Goal: Information Seeking & Learning: Learn about a topic

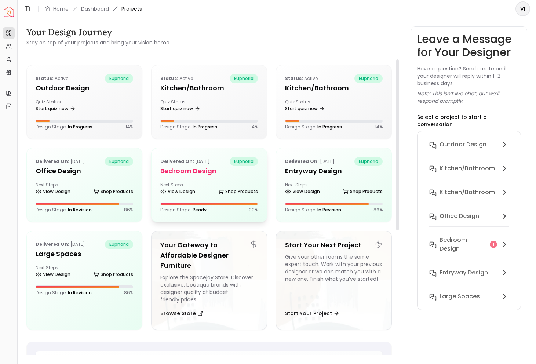
click at [194, 166] on h5 "Bedroom design" at bounding box center [209, 171] width 98 height 10
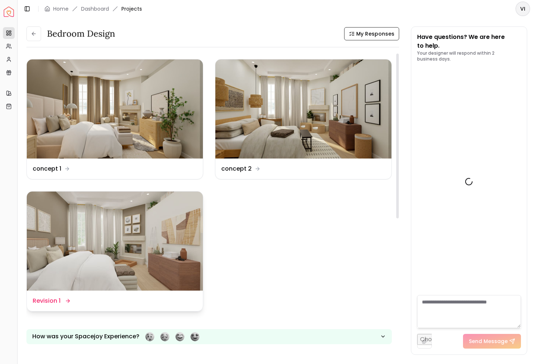
scroll to position [844, 0]
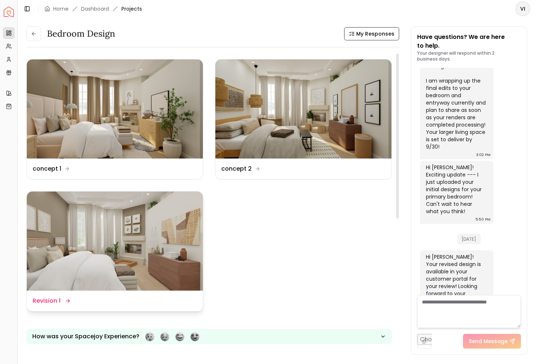
click at [55, 302] on dd "Revision 1" at bounding box center [47, 300] width 28 height 9
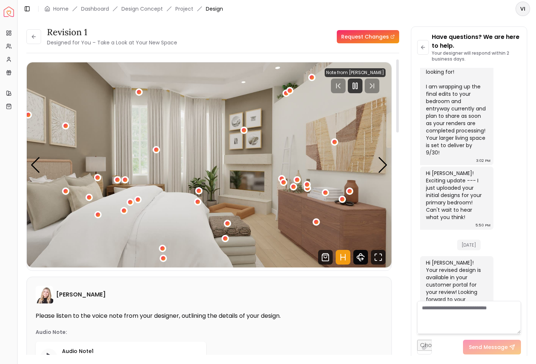
click at [363, 258] on icon "360 View" at bounding box center [360, 257] width 15 height 15
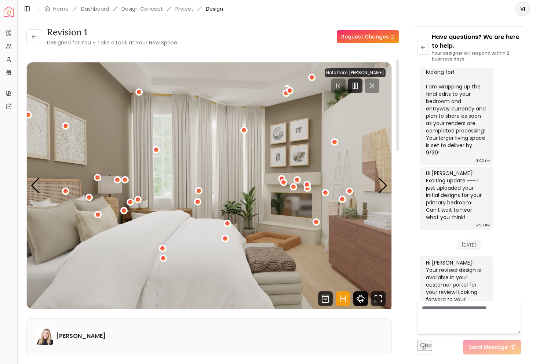
scroll to position [592, 0]
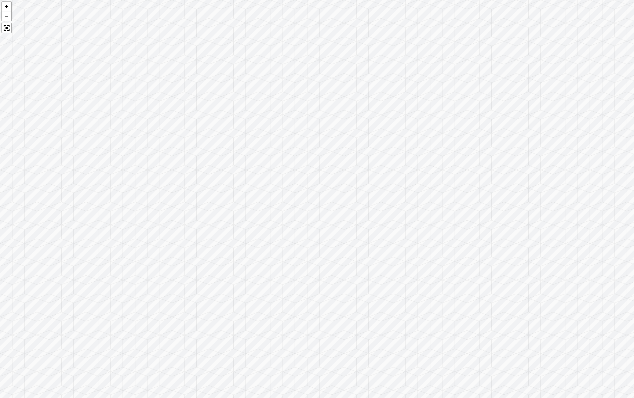
drag, startPoint x: 316, startPoint y: 194, endPoint x: 532, endPoint y: 185, distance: 215.9
click at [532, 185] on div at bounding box center [317, 199] width 634 height 398
drag, startPoint x: 300, startPoint y: 195, endPoint x: 496, endPoint y: 261, distance: 205.9
click at [496, 261] on div at bounding box center [317, 199] width 634 height 398
drag, startPoint x: 444, startPoint y: 253, endPoint x: 216, endPoint y: 231, distance: 228.5
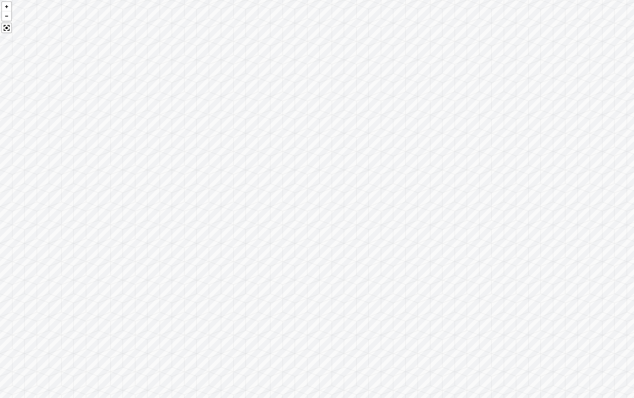
click at [216, 231] on div at bounding box center [317, 199] width 634 height 398
drag, startPoint x: 340, startPoint y: 277, endPoint x: 381, endPoint y: 203, distance: 84.7
click at [381, 203] on div at bounding box center [317, 199] width 634 height 398
drag, startPoint x: 251, startPoint y: 126, endPoint x: 252, endPoint y: 153, distance: 26.8
click at [252, 153] on div at bounding box center [317, 199] width 634 height 398
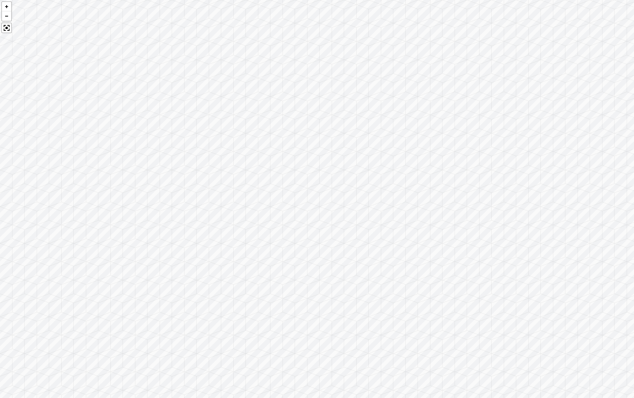
drag, startPoint x: 288, startPoint y: 243, endPoint x: 296, endPoint y: 241, distance: 7.9
click at [296, 241] on div at bounding box center [317, 199] width 634 height 398
drag, startPoint x: 309, startPoint y: 230, endPoint x: 258, endPoint y: 130, distance: 112.4
click at [258, 130] on div at bounding box center [317, 199] width 634 height 398
drag, startPoint x: 360, startPoint y: 259, endPoint x: 302, endPoint y: 259, distance: 58.3
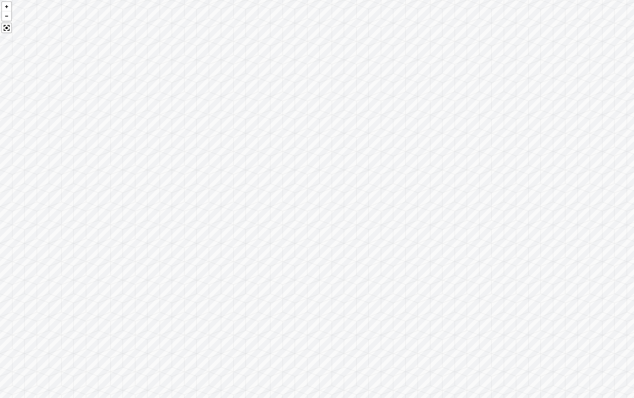
click at [302, 259] on div at bounding box center [317, 199] width 634 height 398
drag, startPoint x: 405, startPoint y: 192, endPoint x: 45, endPoint y: 236, distance: 362.3
click at [45, 236] on div at bounding box center [317, 199] width 634 height 398
drag, startPoint x: 458, startPoint y: 249, endPoint x: 609, endPoint y: 204, distance: 158.5
click at [536, 204] on div at bounding box center [317, 199] width 634 height 398
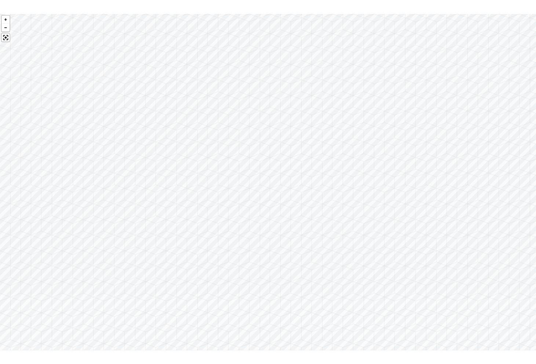
scroll to position [838, 0]
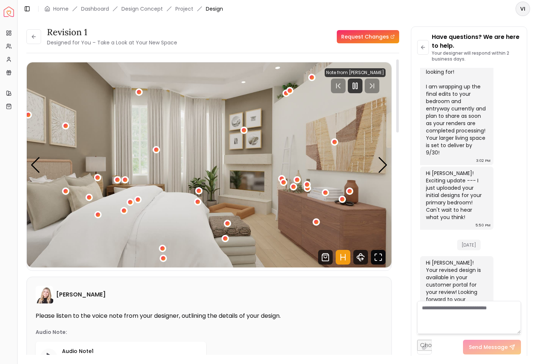
click at [379, 257] on icon "Fullscreen" at bounding box center [378, 257] width 15 height 15
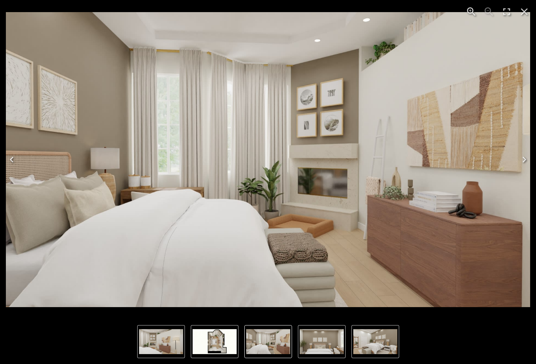
click at [524, 156] on icon "Next" at bounding box center [524, 160] width 12 height 12
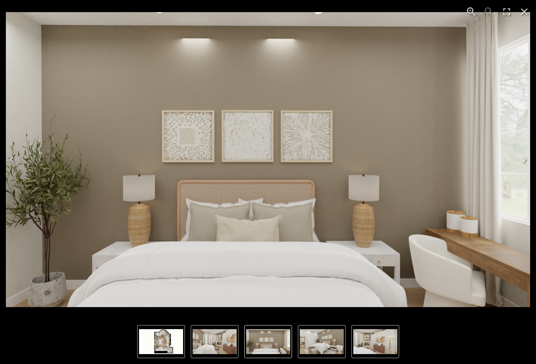
click at [523, 159] on icon "Next" at bounding box center [524, 160] width 12 height 12
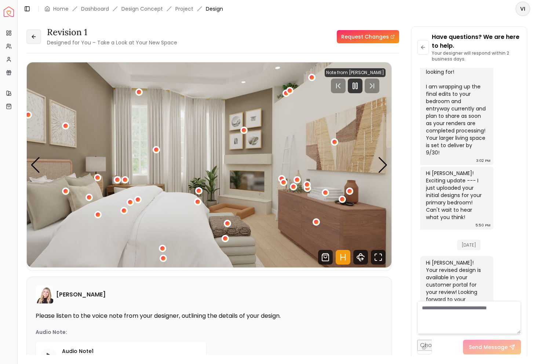
click at [40, 40] on button at bounding box center [33, 36] width 15 height 15
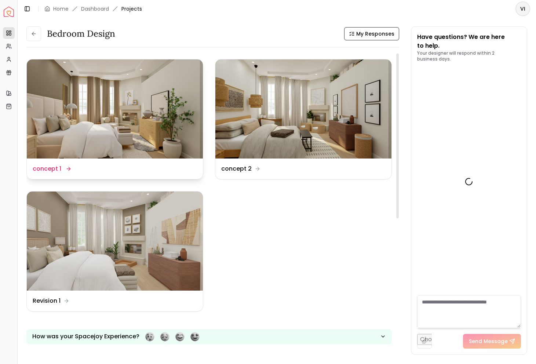
scroll to position [844, 0]
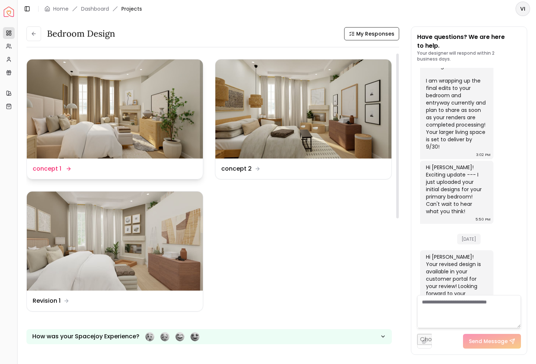
click at [127, 120] on img at bounding box center [115, 108] width 176 height 99
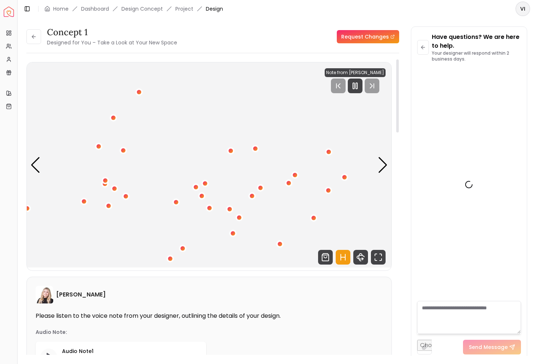
scroll to position [838, 0]
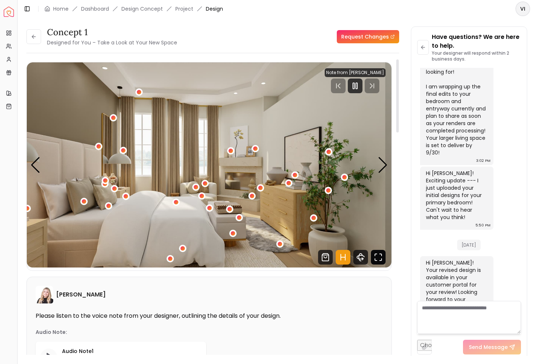
click at [374, 251] on icon "Fullscreen" at bounding box center [378, 257] width 15 height 15
click at [37, 33] on button at bounding box center [33, 36] width 15 height 15
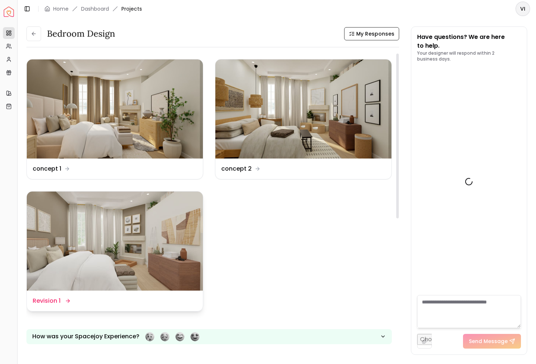
scroll to position [844, 0]
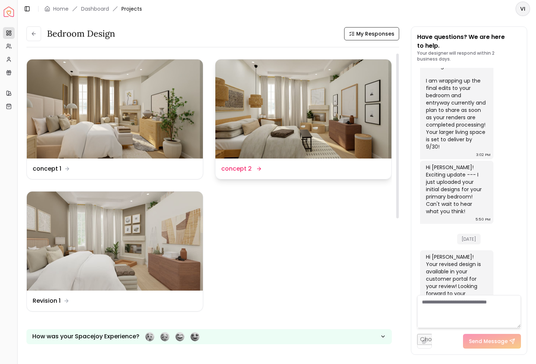
click at [284, 120] on img at bounding box center [303, 108] width 176 height 99
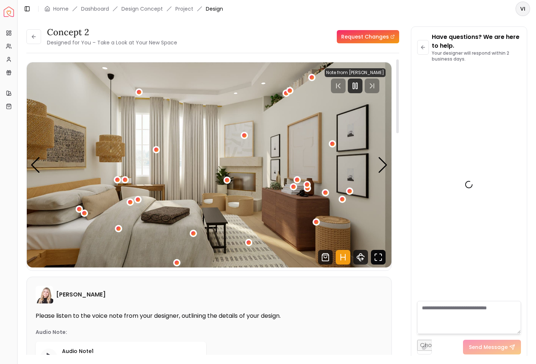
click at [382, 259] on icon "Fullscreen" at bounding box center [378, 257] width 15 height 15
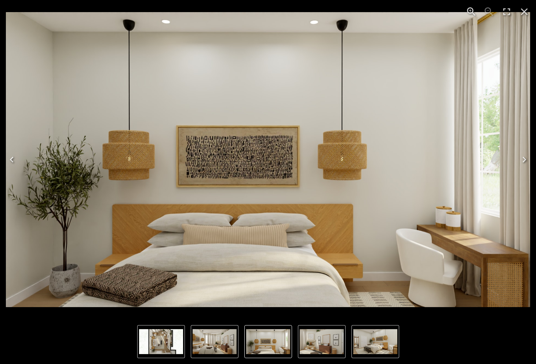
scroll to position [838, 0]
